Goal: Task Accomplishment & Management: Manage account settings

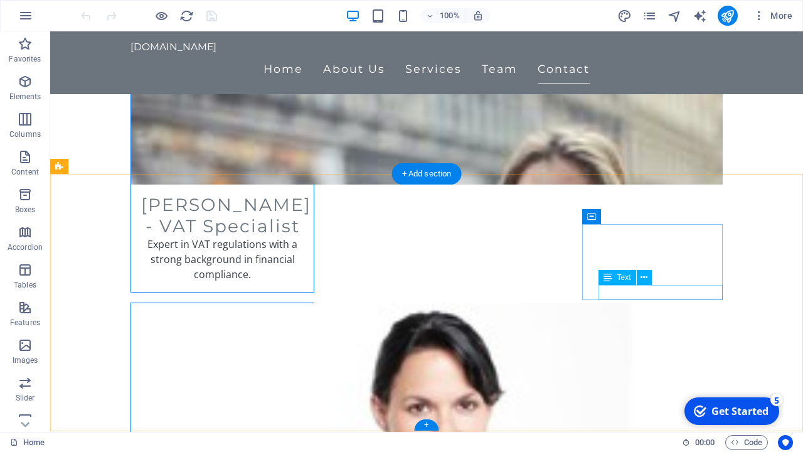
scroll to position [3411, 0]
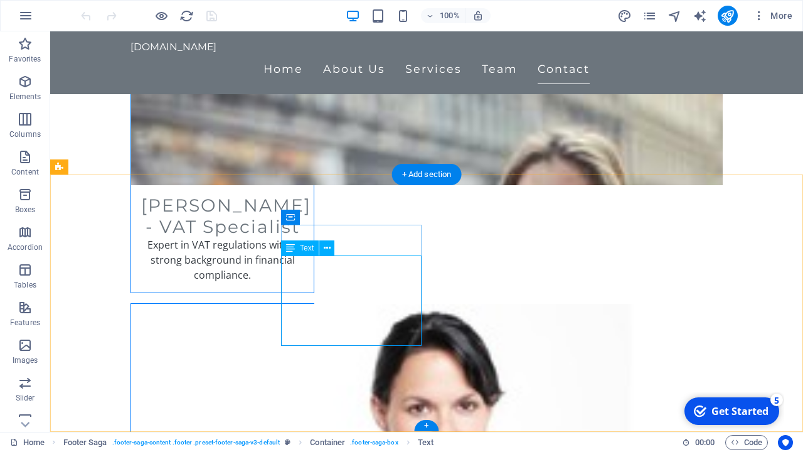
drag, startPoint x: 284, startPoint y: 262, endPoint x: 337, endPoint y: 277, distance: 55.2
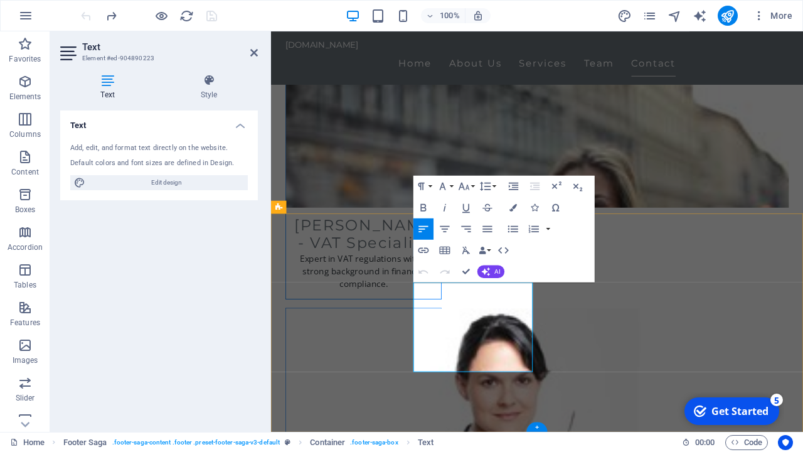
scroll to position [3340, 0]
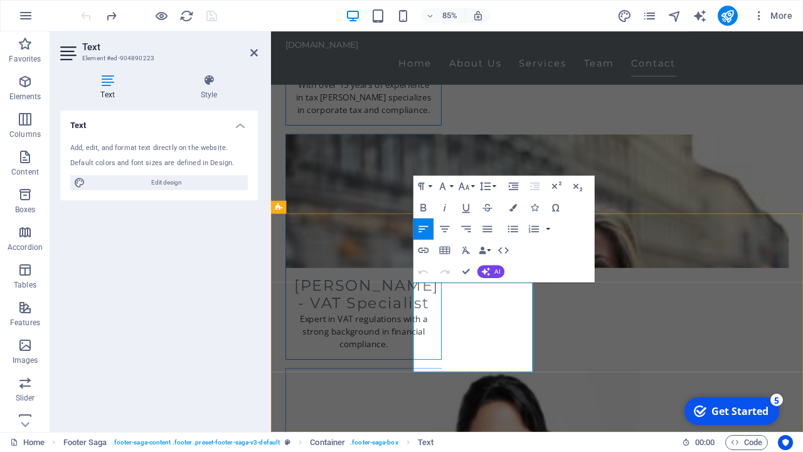
drag, startPoint x: 514, startPoint y: 347, endPoint x: 442, endPoint y: 337, distance: 72.9
drag, startPoint x: 492, startPoint y: 333, endPoint x: 441, endPoint y: 331, distance: 50.8
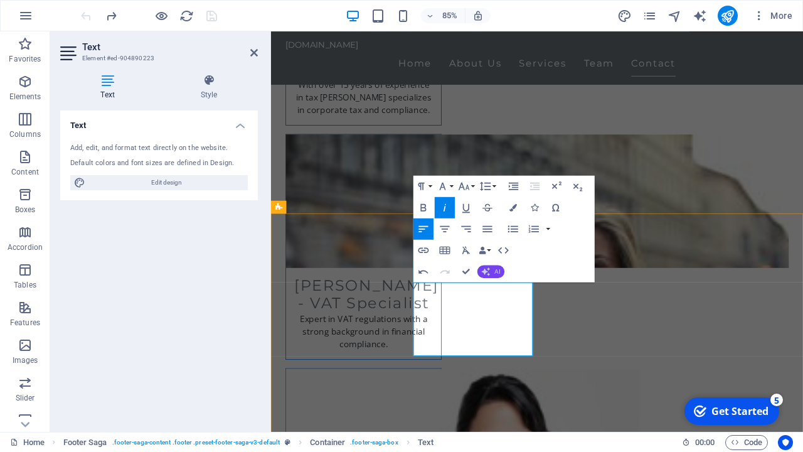
click at [494, 270] on button "AI" at bounding box center [490, 271] width 27 height 13
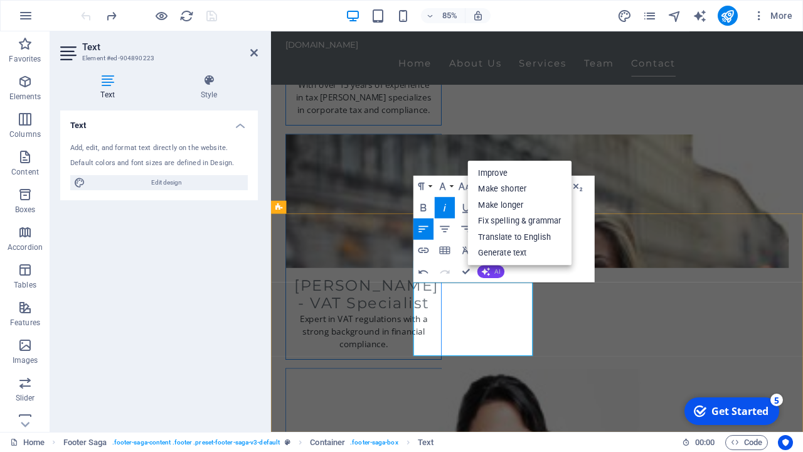
click at [494, 270] on button "AI" at bounding box center [490, 271] width 27 height 13
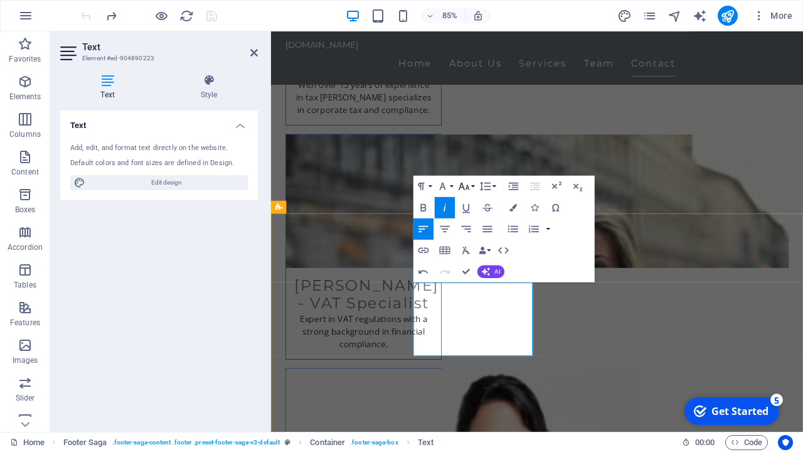
click at [464, 186] on icon "button" at bounding box center [464, 185] width 13 height 13
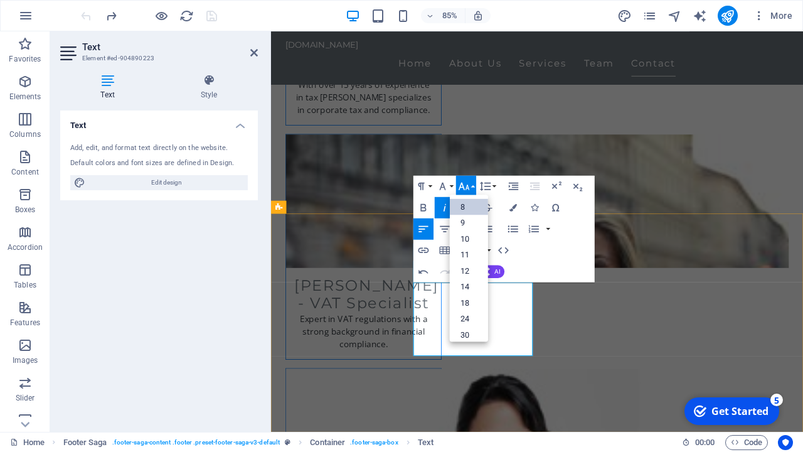
scroll to position [14, 0]
click at [471, 262] on link "12" at bounding box center [469, 258] width 38 height 16
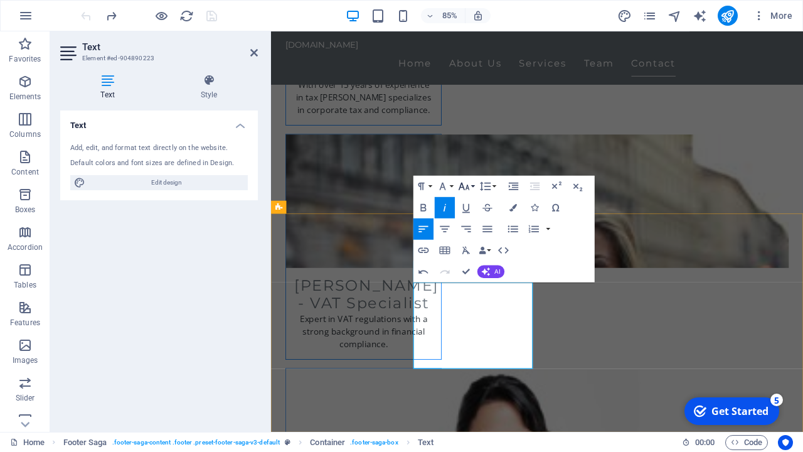
click at [466, 188] on icon "button" at bounding box center [464, 187] width 11 height 8
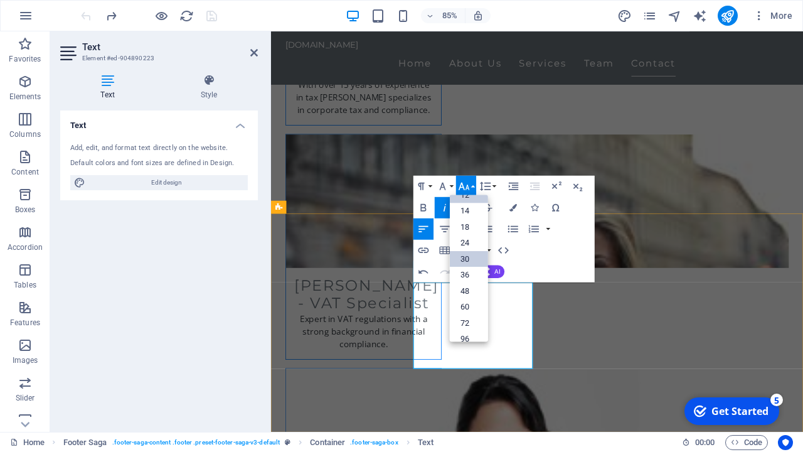
click at [467, 262] on link "30" at bounding box center [469, 258] width 38 height 16
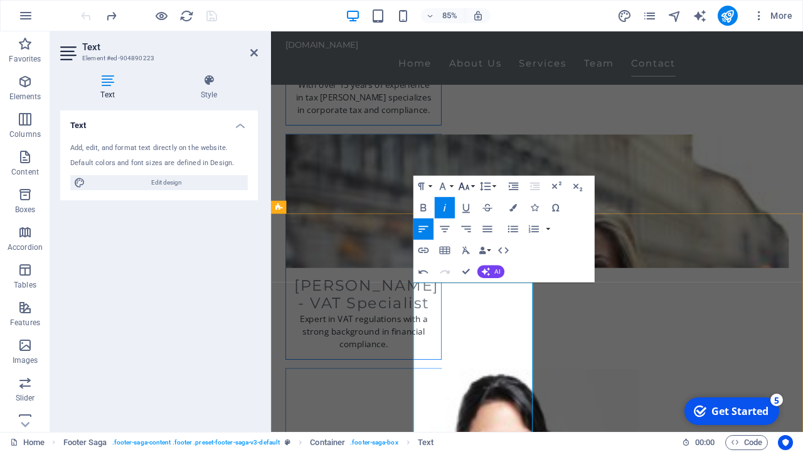
click at [465, 187] on icon "button" at bounding box center [464, 185] width 13 height 13
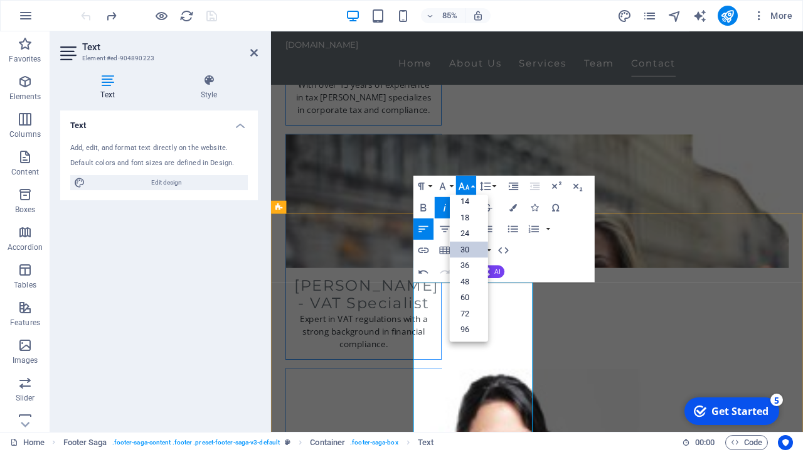
scroll to position [101, 0]
click at [467, 218] on link "18" at bounding box center [469, 217] width 38 height 16
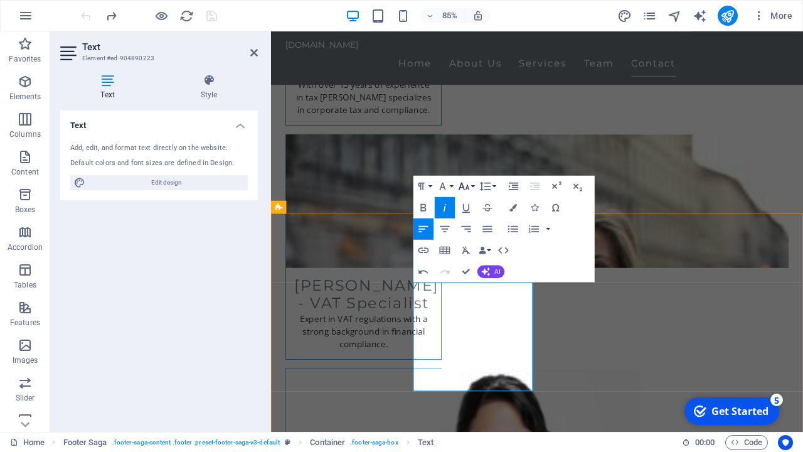
click at [463, 186] on icon "button" at bounding box center [464, 187] width 11 height 8
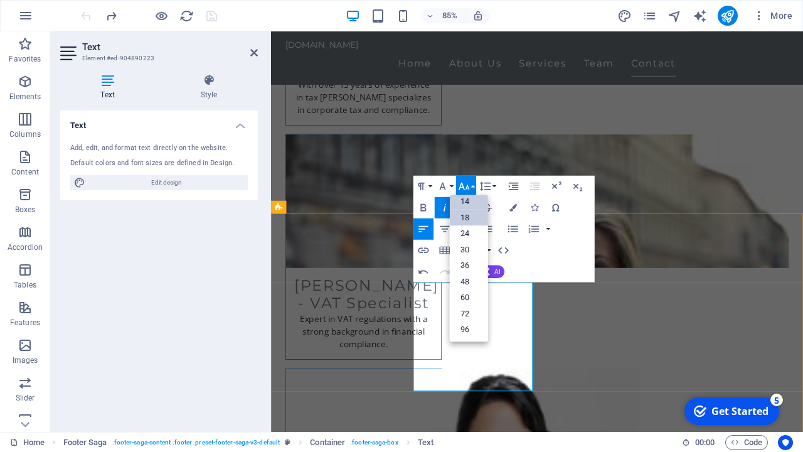
click at [467, 204] on link "14" at bounding box center [469, 201] width 38 height 16
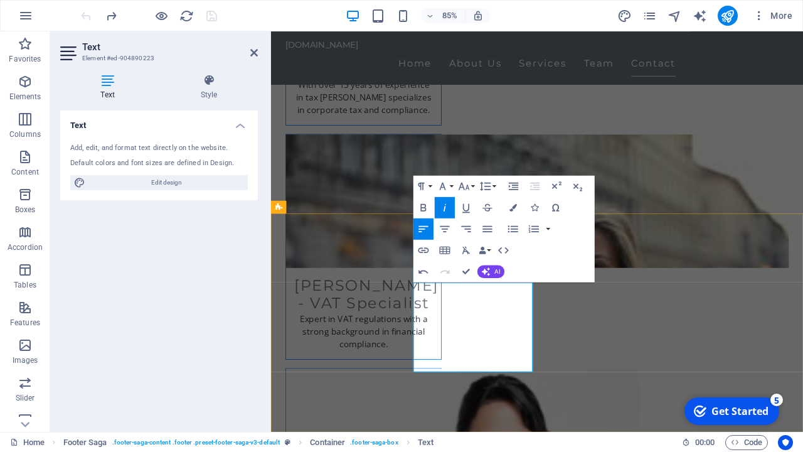
click at [465, 185] on icon "button" at bounding box center [464, 185] width 13 height 13
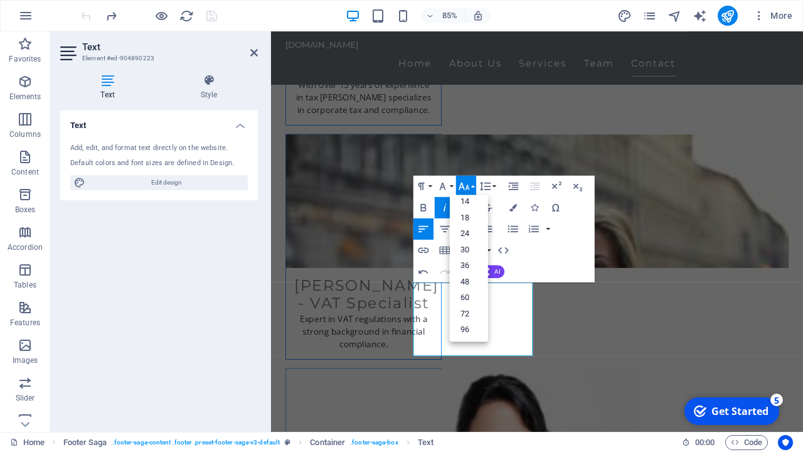
scroll to position [14, 0]
click at [467, 270] on link "14" at bounding box center [469, 275] width 38 height 16
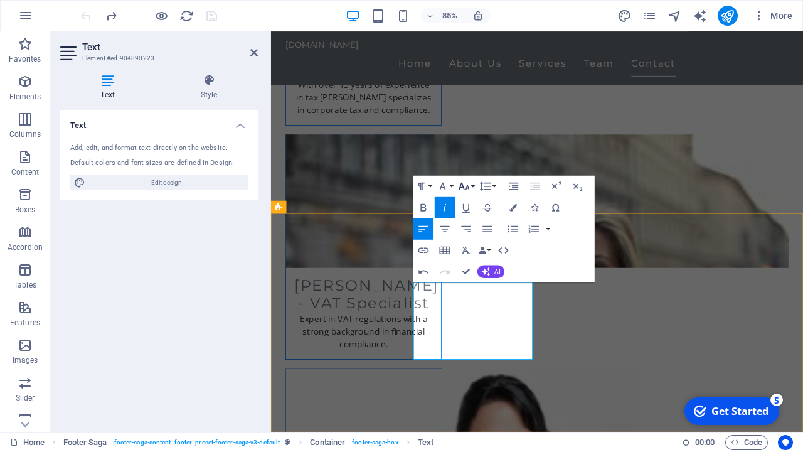
click at [462, 180] on icon "button" at bounding box center [464, 185] width 13 height 13
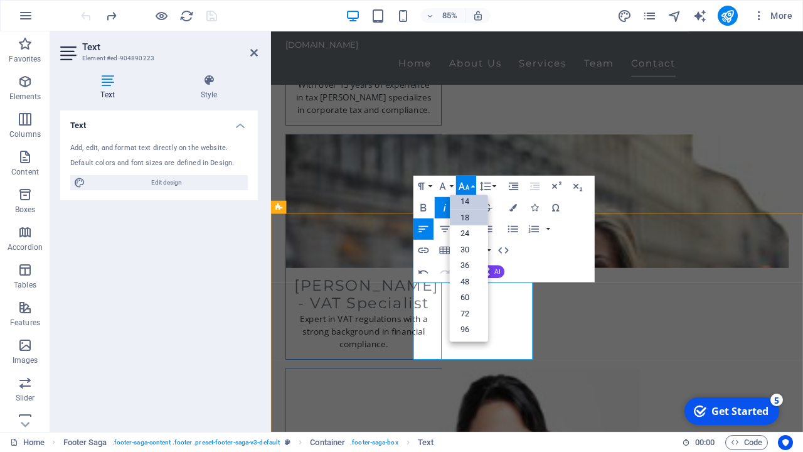
click at [471, 216] on link "18" at bounding box center [469, 217] width 38 height 16
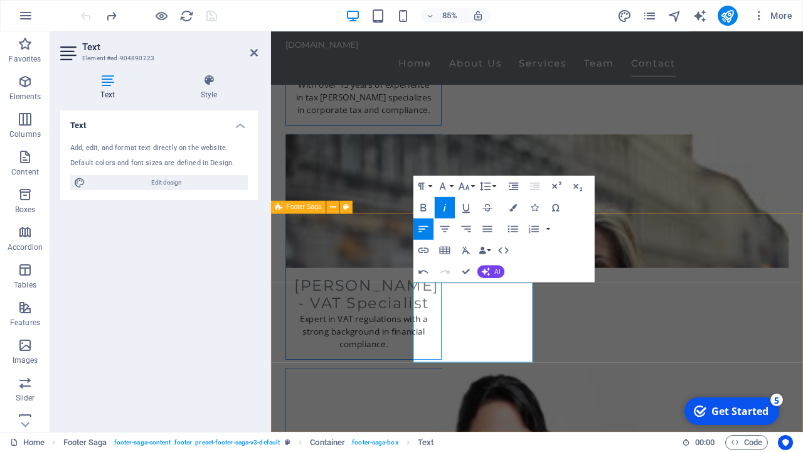
drag, startPoint x: 489, startPoint y: 342, endPoint x: 438, endPoint y: 328, distance: 53.3
click at [465, 188] on icon "button" at bounding box center [464, 185] width 13 height 13
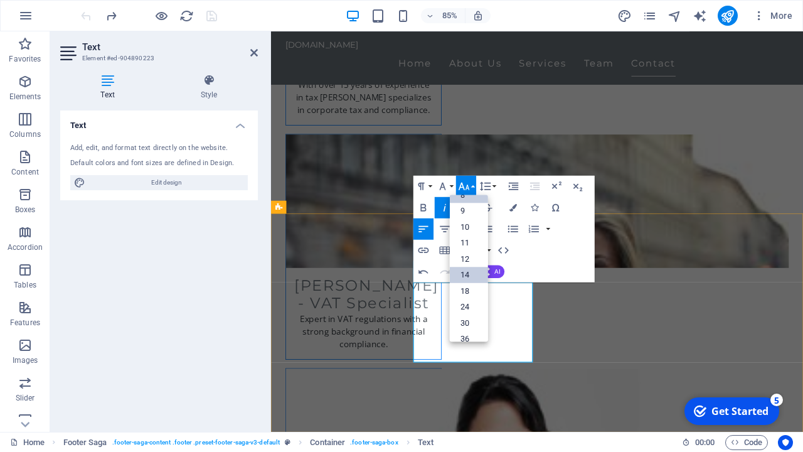
click at [469, 271] on link "14" at bounding box center [469, 275] width 38 height 16
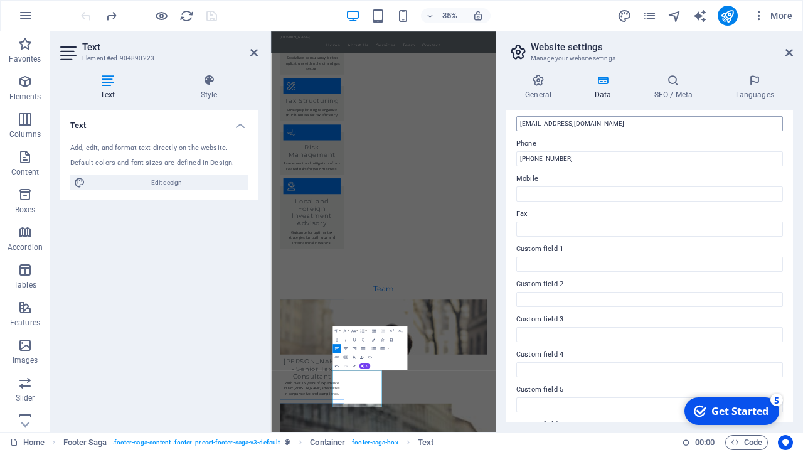
scroll to position [257, 0]
click at [598, 156] on input "[PHONE_NUMBER]" at bounding box center [649, 158] width 267 height 15
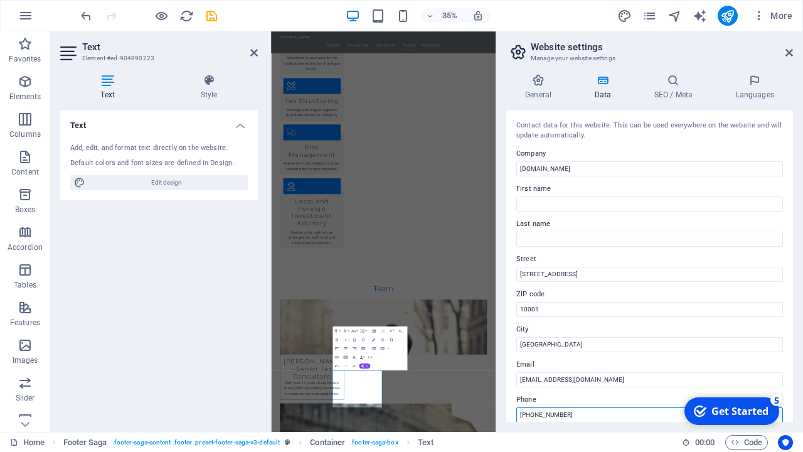
scroll to position [0, 0]
type input "[PHONE_NUMBER]"
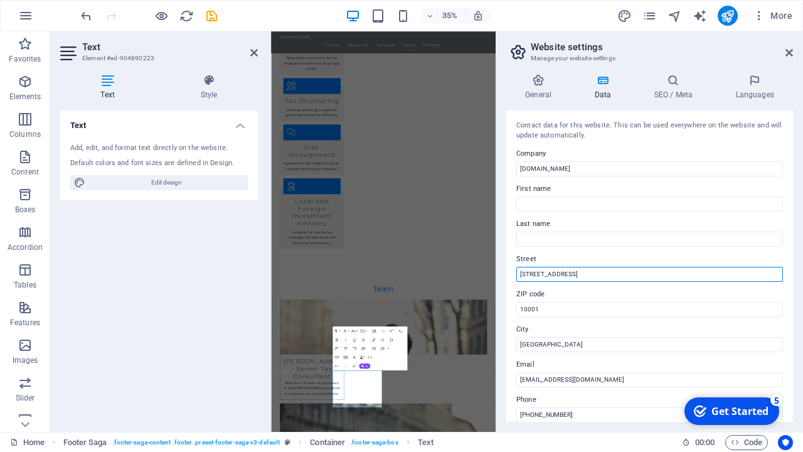
click at [576, 275] on input "[STREET_ADDRESS]" at bounding box center [649, 274] width 267 height 15
drag, startPoint x: 866, startPoint y: 306, endPoint x: 852, endPoint y: 730, distance: 424.3
click at [580, 273] on input "[STREET_ADDRESS]" at bounding box center [649, 274] width 267 height 15
drag, startPoint x: 543, startPoint y: 272, endPoint x: 515, endPoint y: 275, distance: 27.8
click at [515, 275] on div "Contact data for this website. This can be used everywhere on the website and w…" at bounding box center [649, 265] width 287 height 311
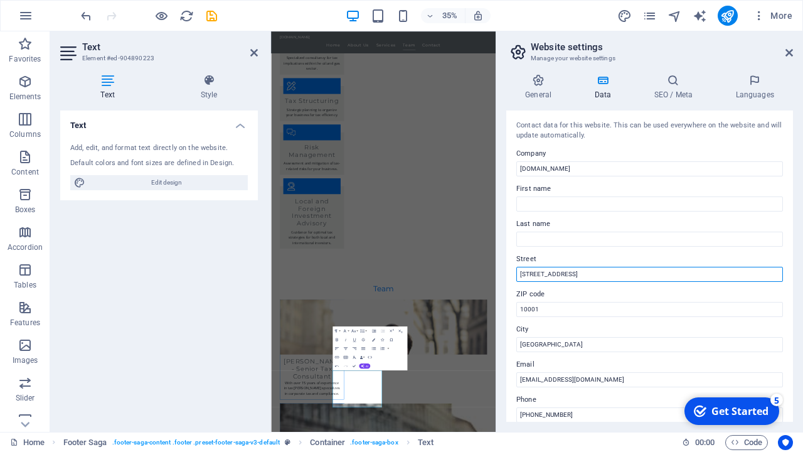
click at [566, 272] on input "[STREET_ADDRESS]" at bounding box center [649, 274] width 267 height 15
type input "1"
paste input "Building A1, [GEOGRAPHIC_DATA], [GEOGRAPHIC_DATA], [GEOGRAPHIC_DATA], [GEOGRAPH…"
type input "Building A1, [GEOGRAPHIC_DATA], [GEOGRAPHIC_DATA], [GEOGRAPHIC_DATA], [GEOGRAPH…"
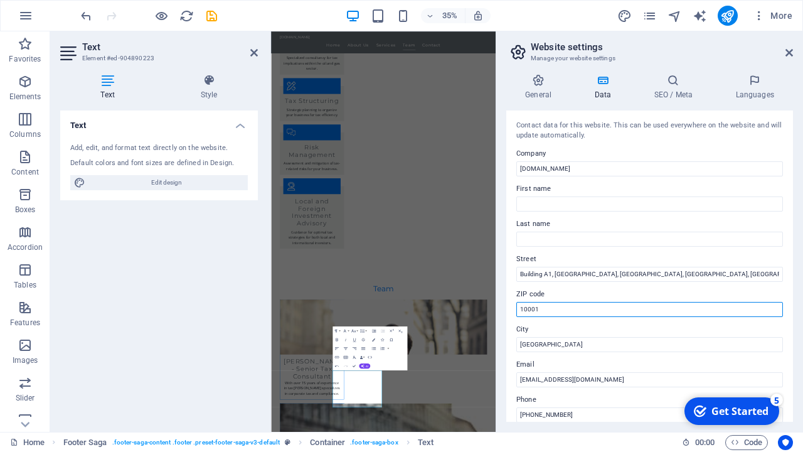
click at [591, 302] on input "10001" at bounding box center [649, 309] width 267 height 15
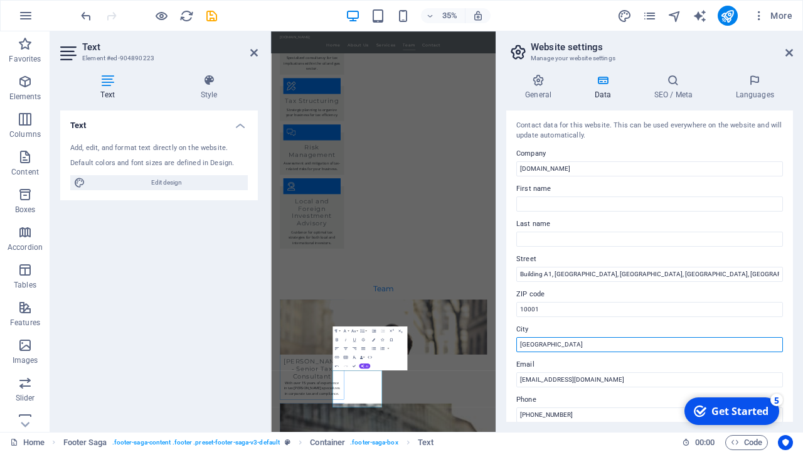
click at [588, 344] on input "[GEOGRAPHIC_DATA]" at bounding box center [649, 344] width 267 height 15
type input "B"
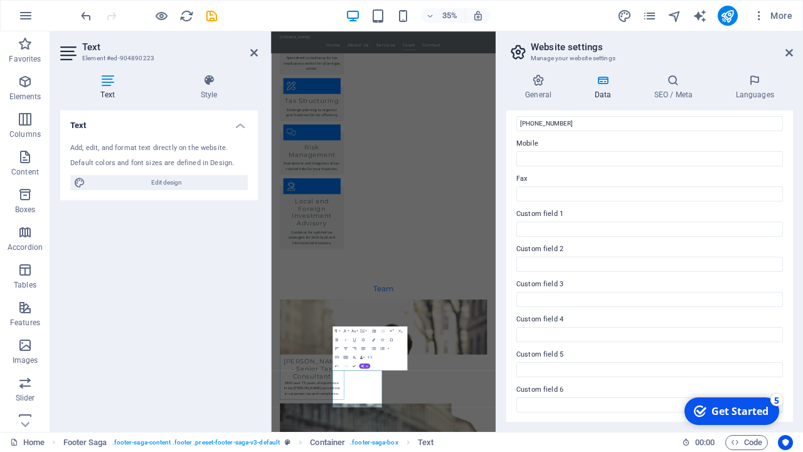
scroll to position [290, 0]
type input "[GEOGRAPHIC_DATA]"
click at [704, 408] on icon "Get Started 5 items remaining, 0% complete" at bounding box center [700, 410] width 13 height 11
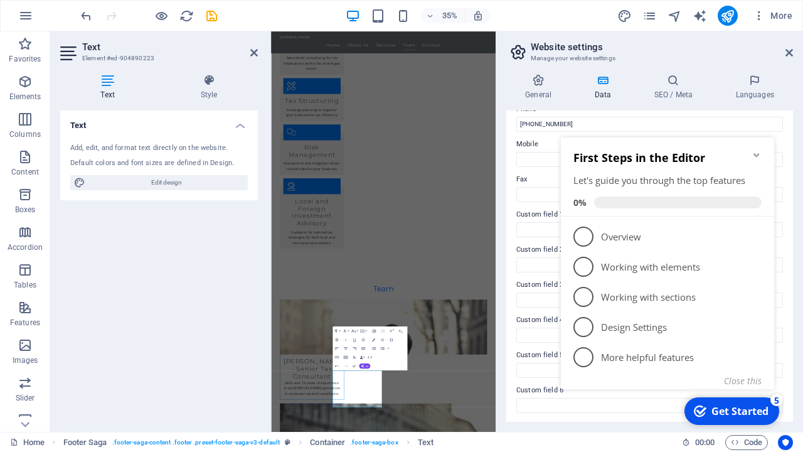
click at [704, 408] on icon "Get Started 5 items remaining, 0% complete" at bounding box center [700, 410] width 13 height 11
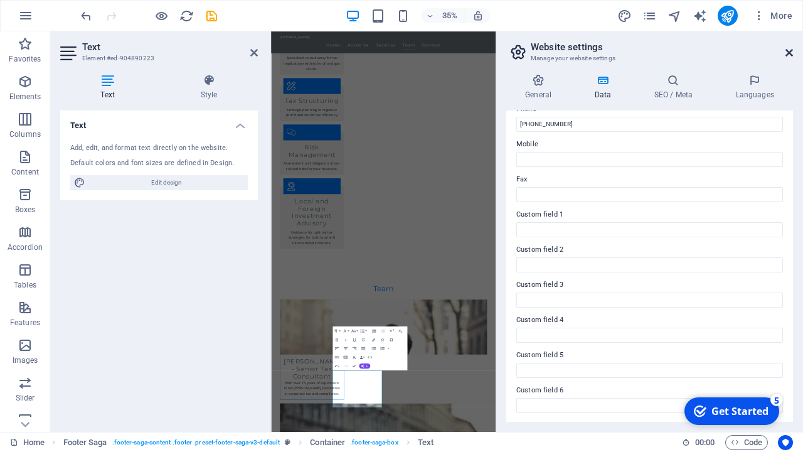
click at [791, 50] on icon at bounding box center [789, 53] width 8 height 10
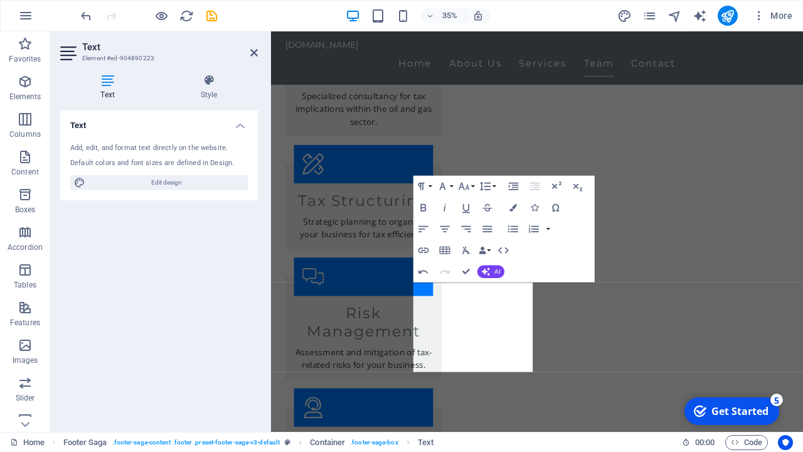
scroll to position [3340, 0]
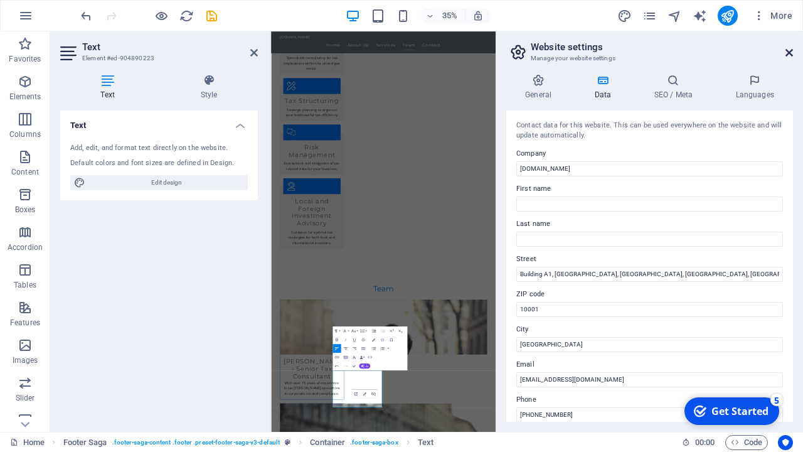
click at [792, 51] on icon at bounding box center [789, 53] width 8 height 10
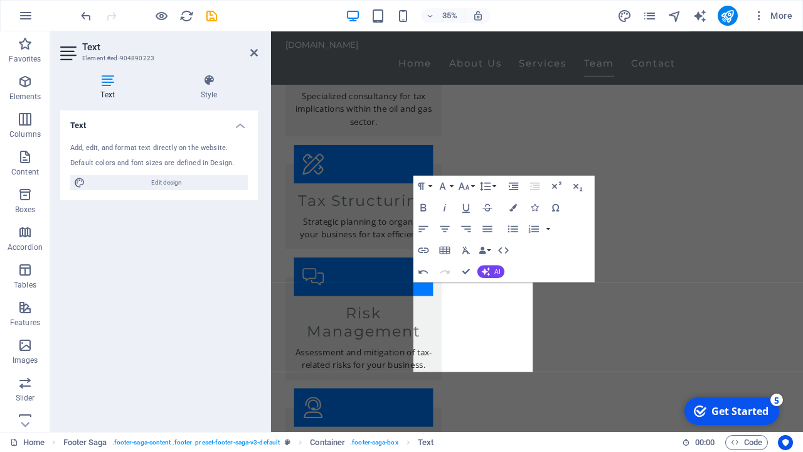
scroll to position [3340, 0]
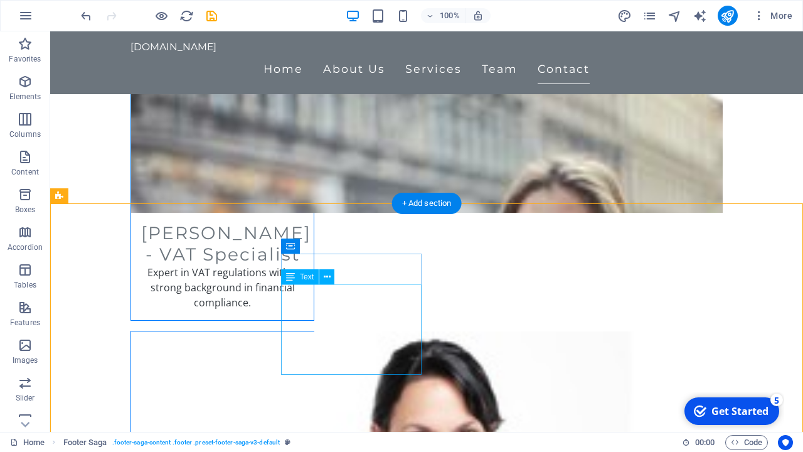
scroll to position [3385, 0]
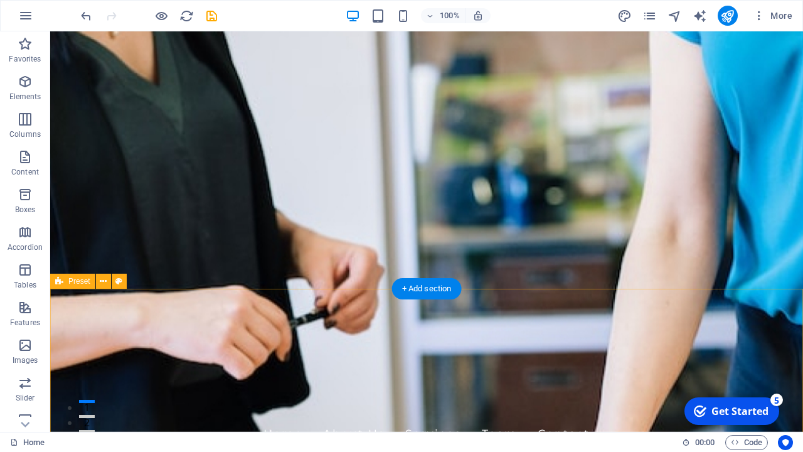
scroll to position [0, 0]
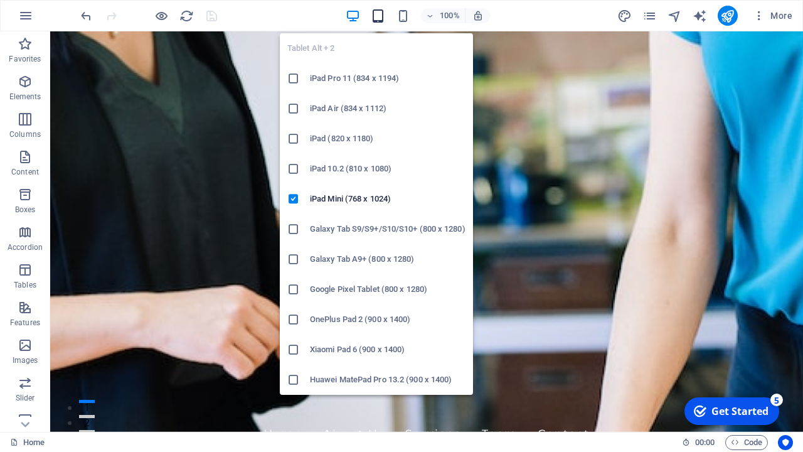
click at [0, 0] on icon "button" at bounding box center [0, 0] width 0 height 0
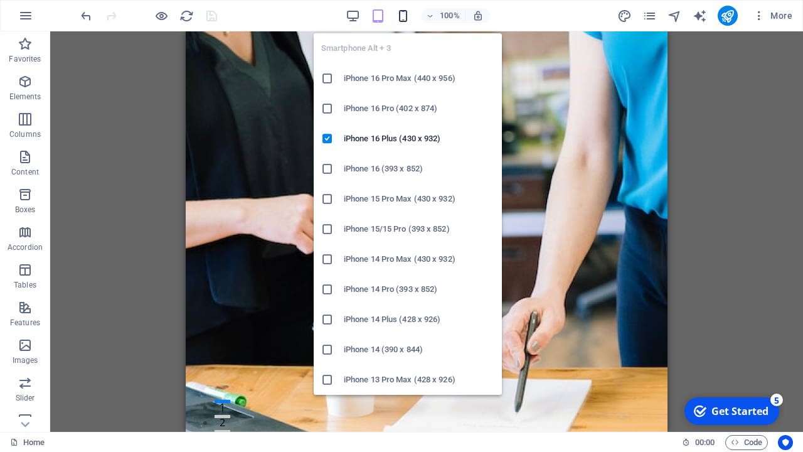
click at [403, 11] on icon "button" at bounding box center [403, 16] width 14 height 14
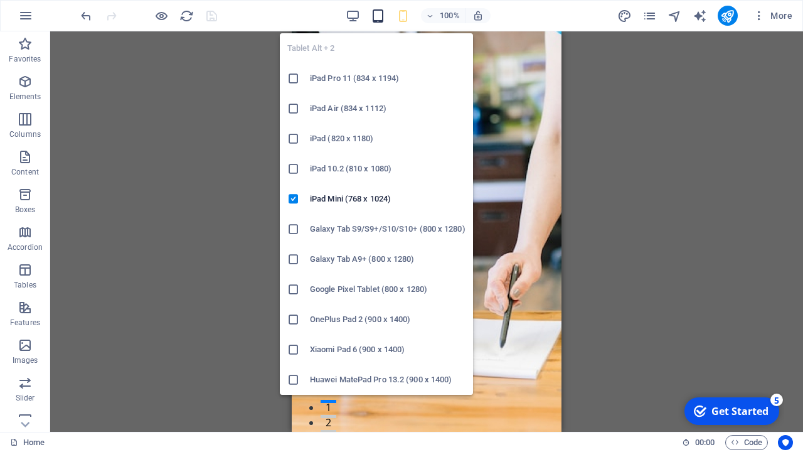
click at [0, 0] on icon "button" at bounding box center [0, 0] width 0 height 0
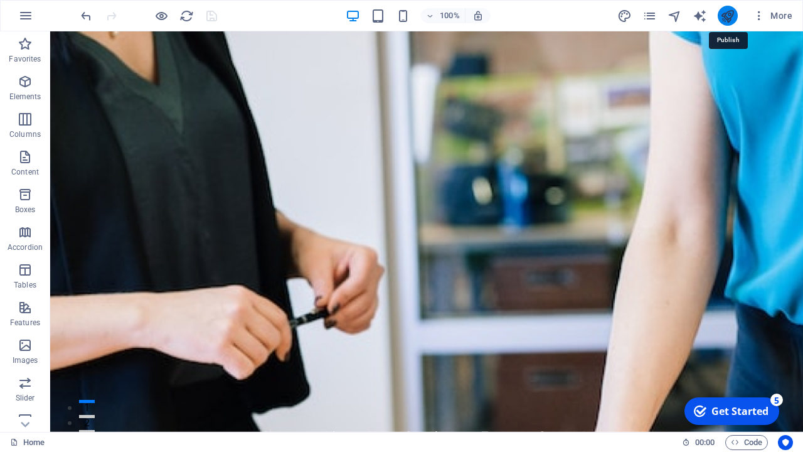
click at [0, 0] on icon "publish" at bounding box center [0, 0] width 0 height 0
